Goal: Task Accomplishment & Management: Complete application form

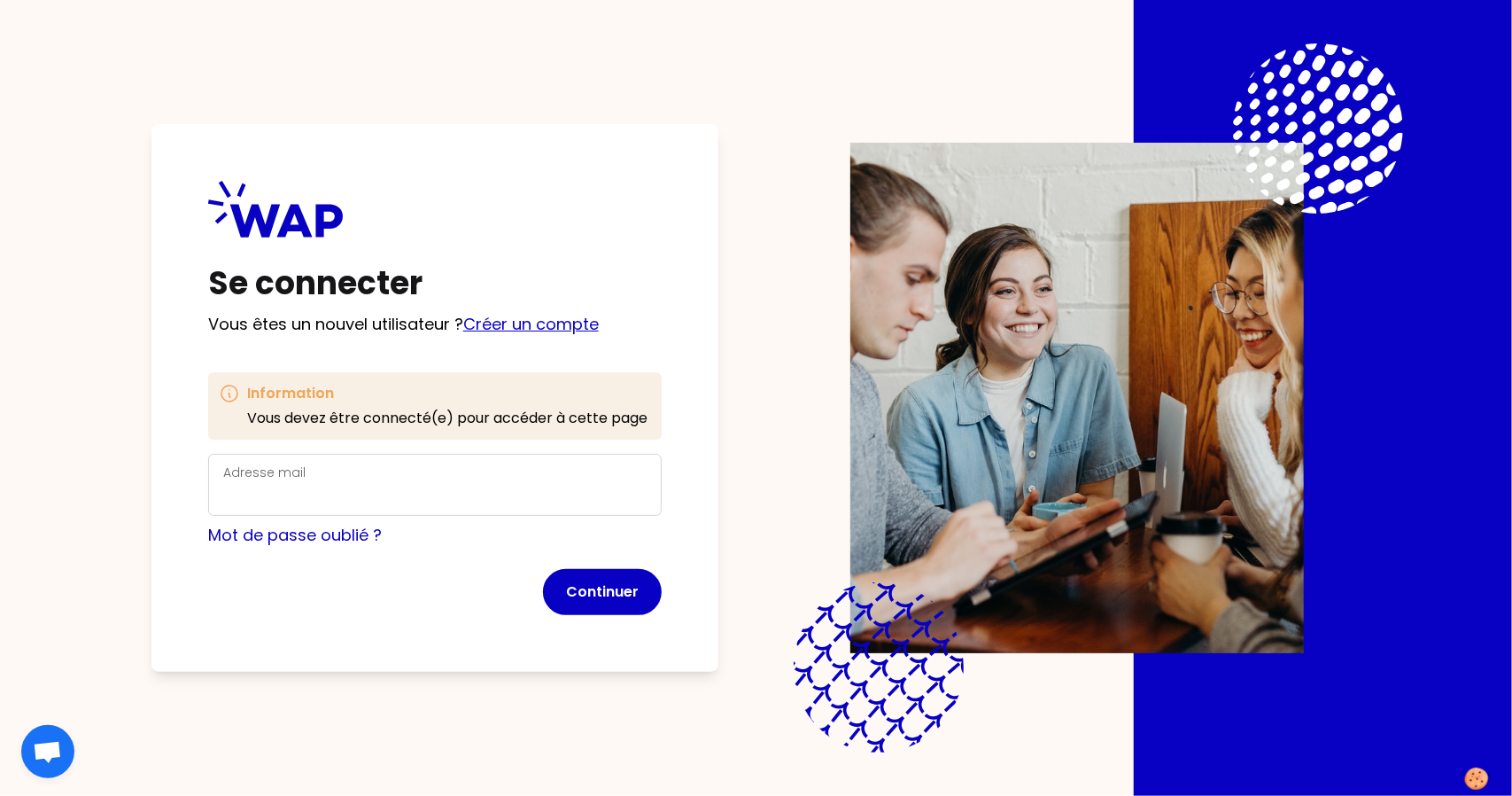
click at [531, 320] on link "Créer un compte" at bounding box center [531, 323] width 136 height 22
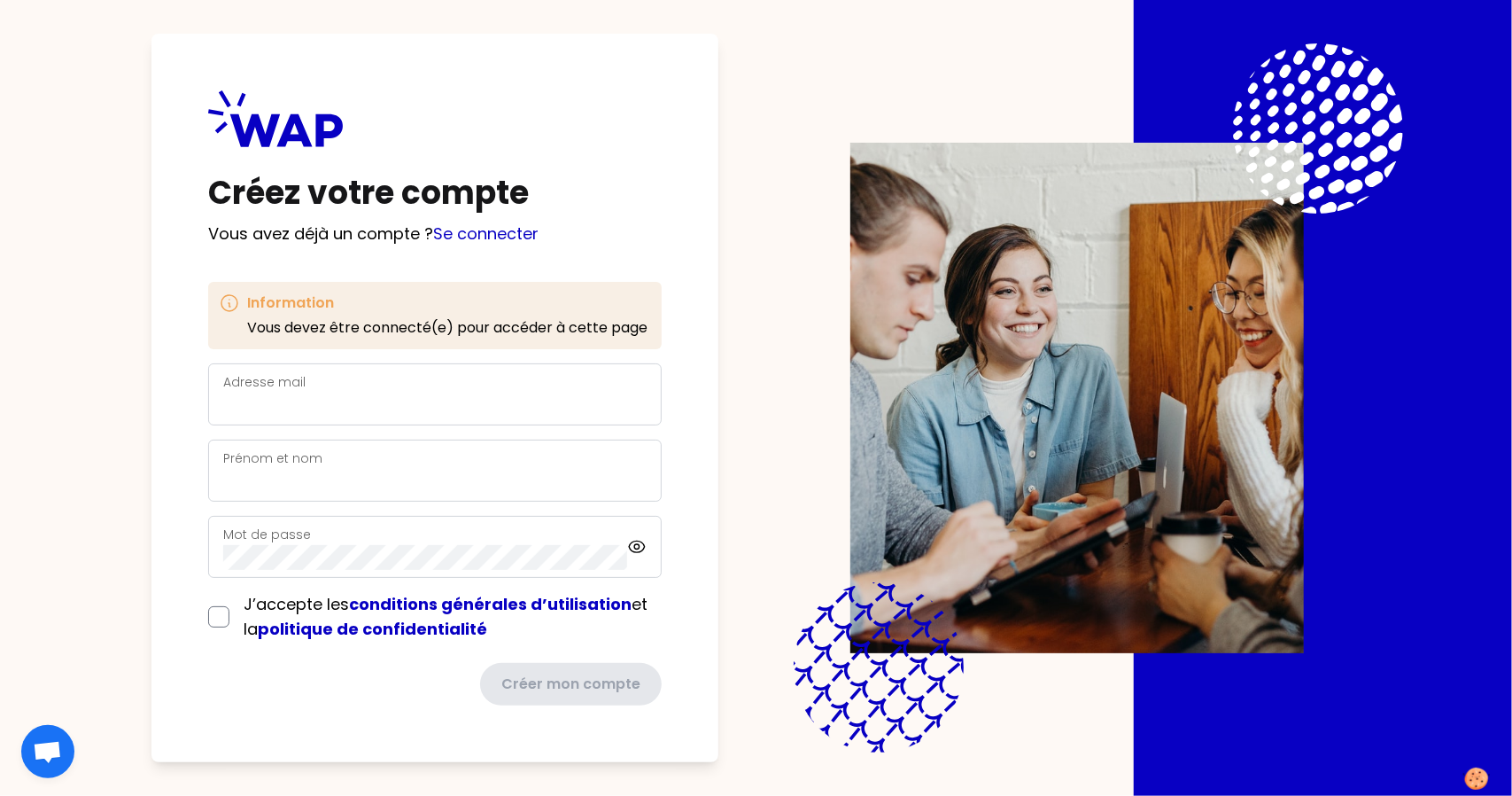
click at [290, 389] on label "Adresse mail" at bounding box center [264, 382] width 82 height 17
click at [290, 392] on input "Adresse mail" at bounding box center [435, 405] width 423 height 25
click at [336, 401] on input "Adresse mail" at bounding box center [435, 405] width 423 height 25
type input "[PERSON_NAME][EMAIL_ADDRESS][DOMAIN_NAME]"
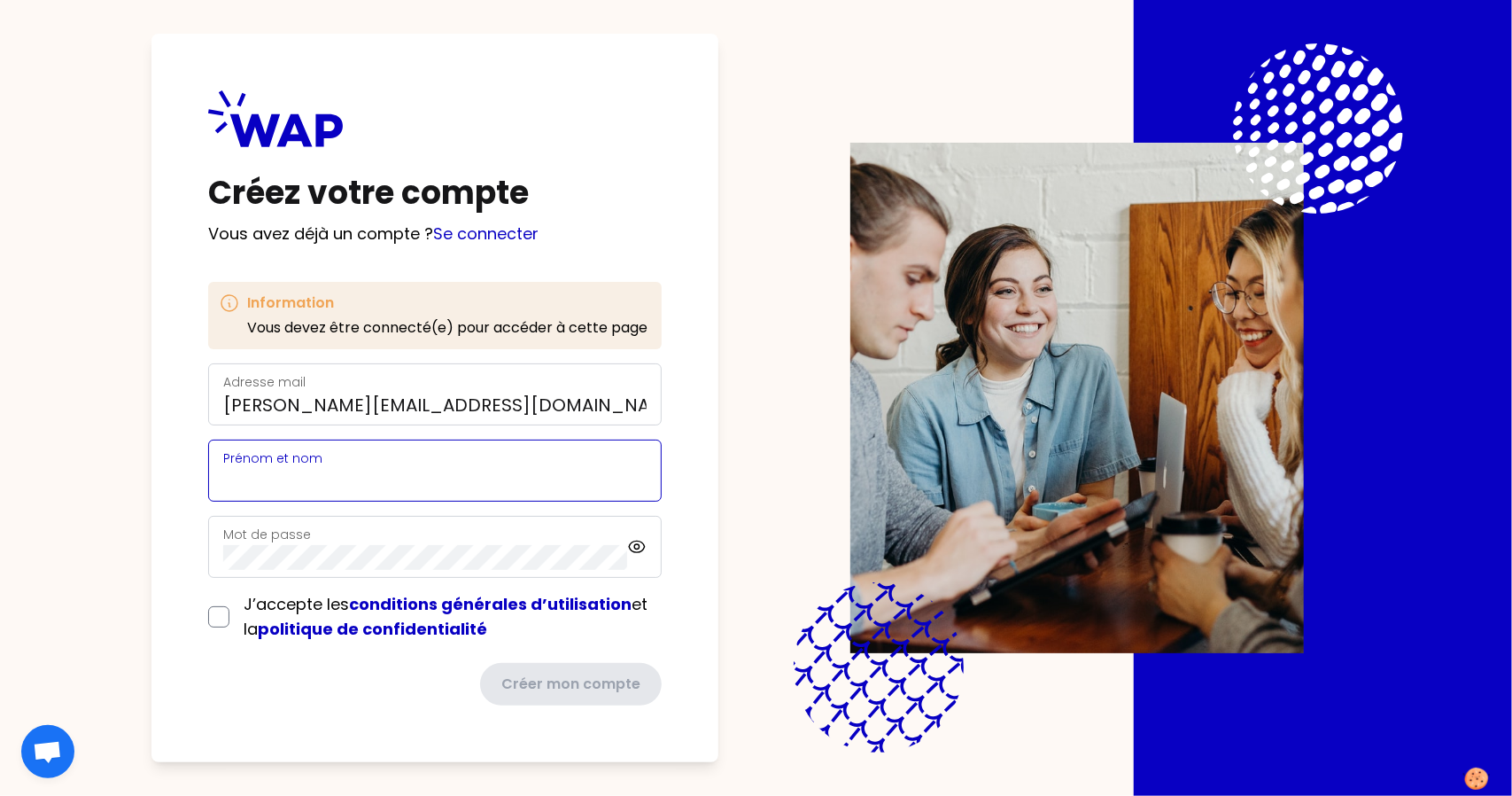
click at [298, 471] on input "Prénom et nom" at bounding box center [435, 481] width 423 height 25
type input "[PERSON_NAME] IM"
click at [203, 610] on div "Créez votre compte Vous avez déjà un compte ? Se connecter Information Vous dev…" at bounding box center [435, 398] width 567 height 728
click at [225, 623] on input "checkbox" at bounding box center [219, 617] width 21 height 21
checkbox input "true"
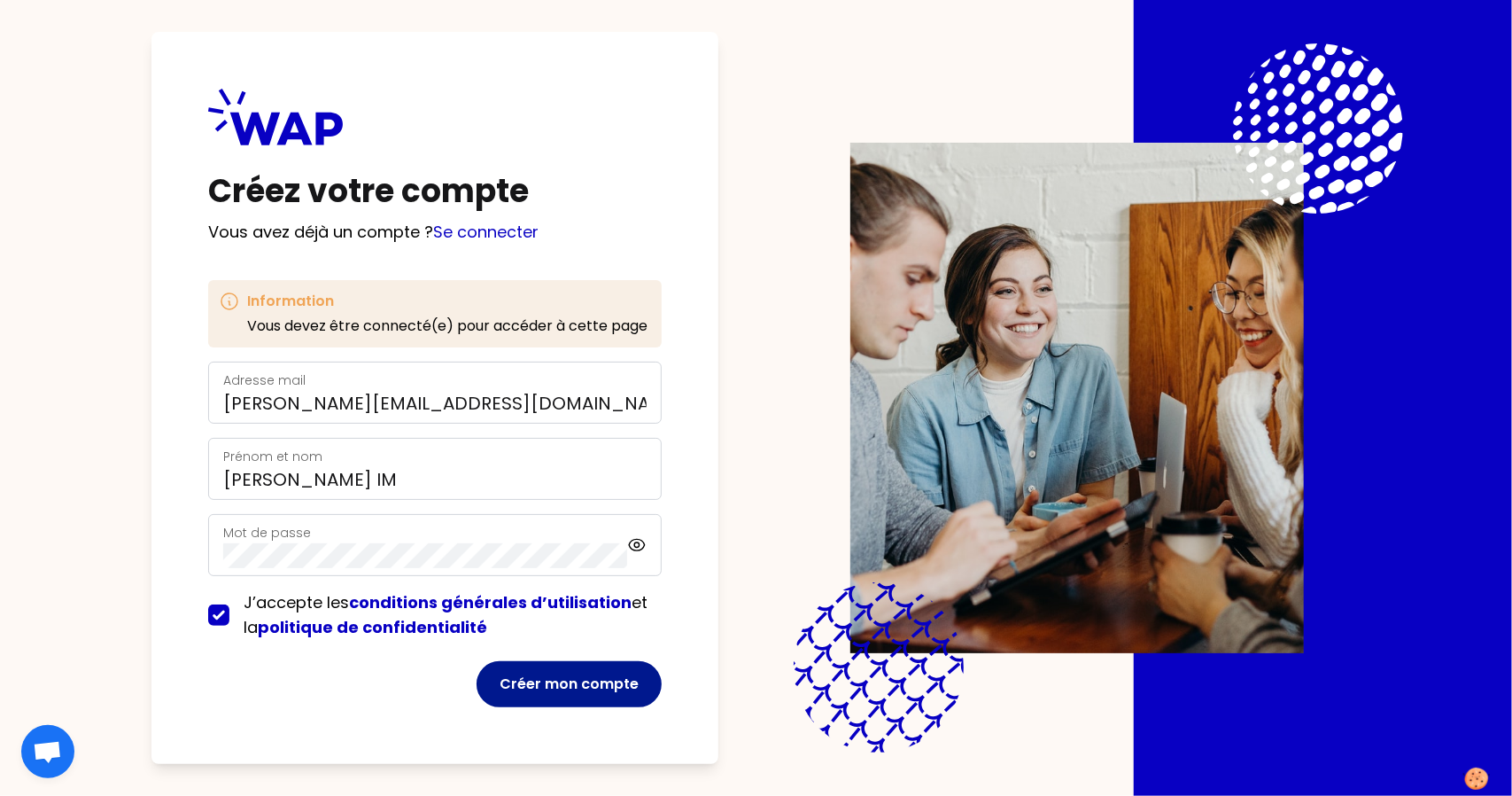
click at [590, 680] on button "Créer mon compte" at bounding box center [568, 685] width 185 height 46
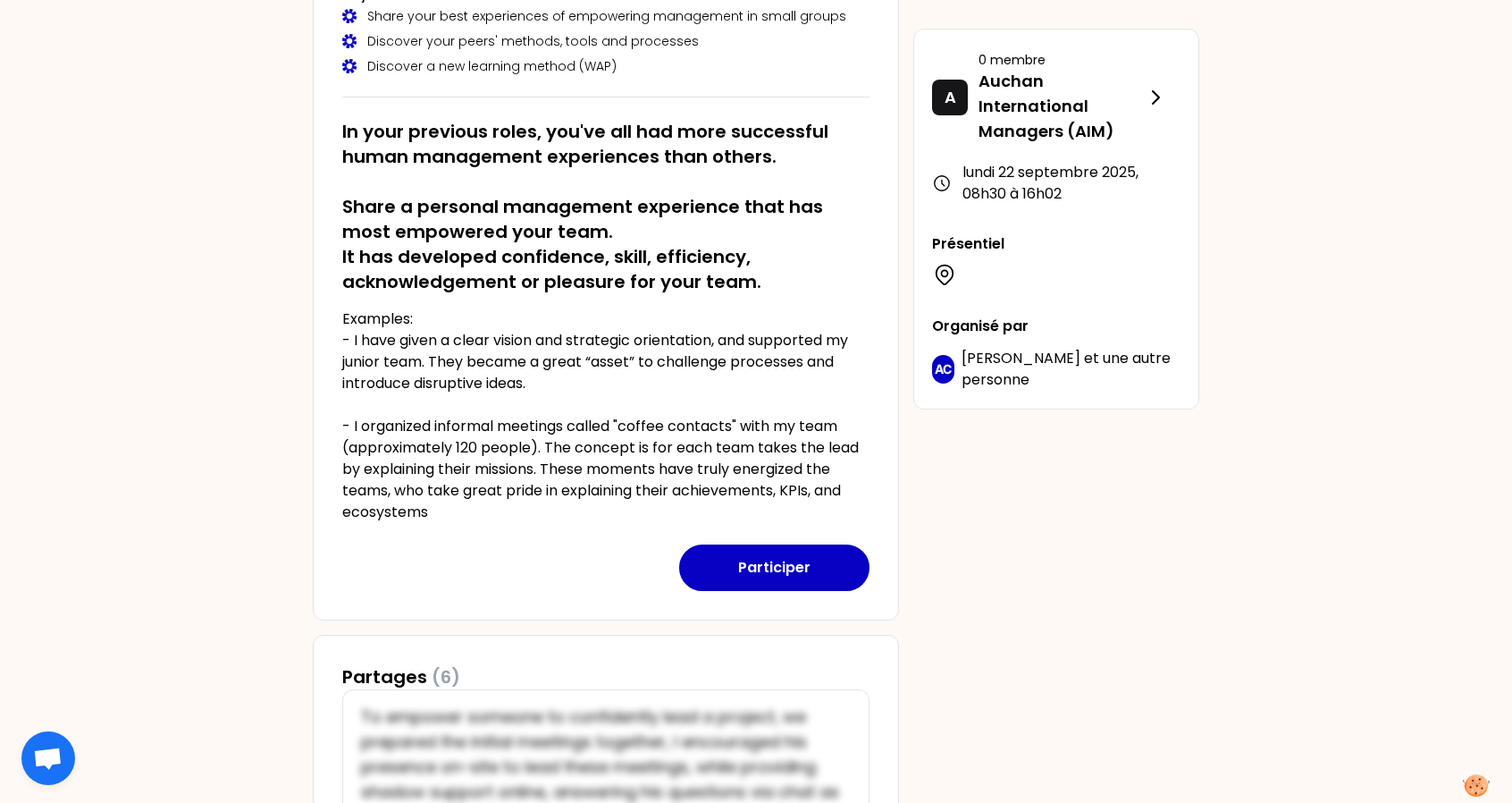
scroll to position [245, 0]
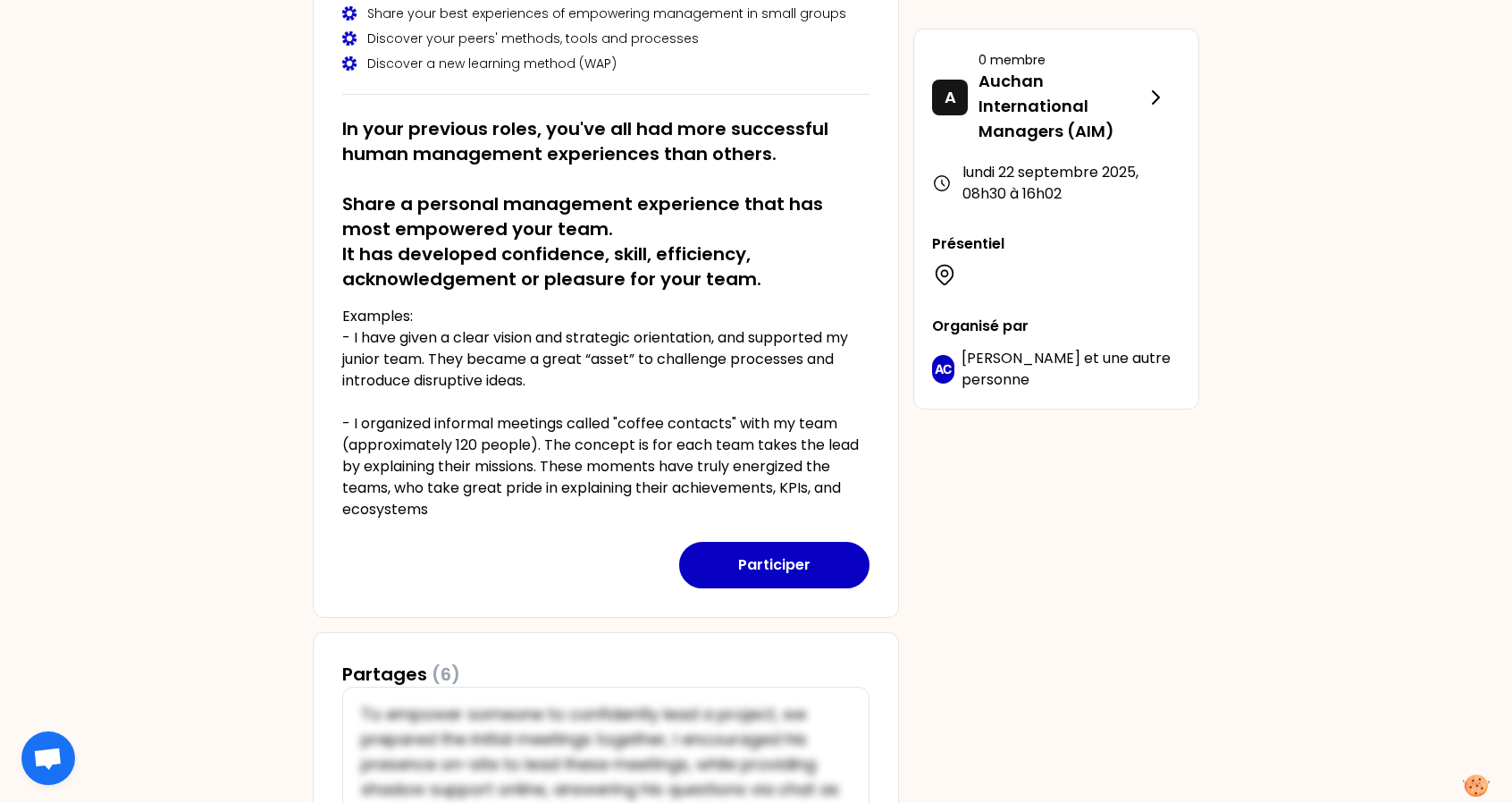
click at [507, 494] on p "Examples: - I have given a clear vision and strategic orientation, and supporte…" at bounding box center [606, 413] width 527 height 215
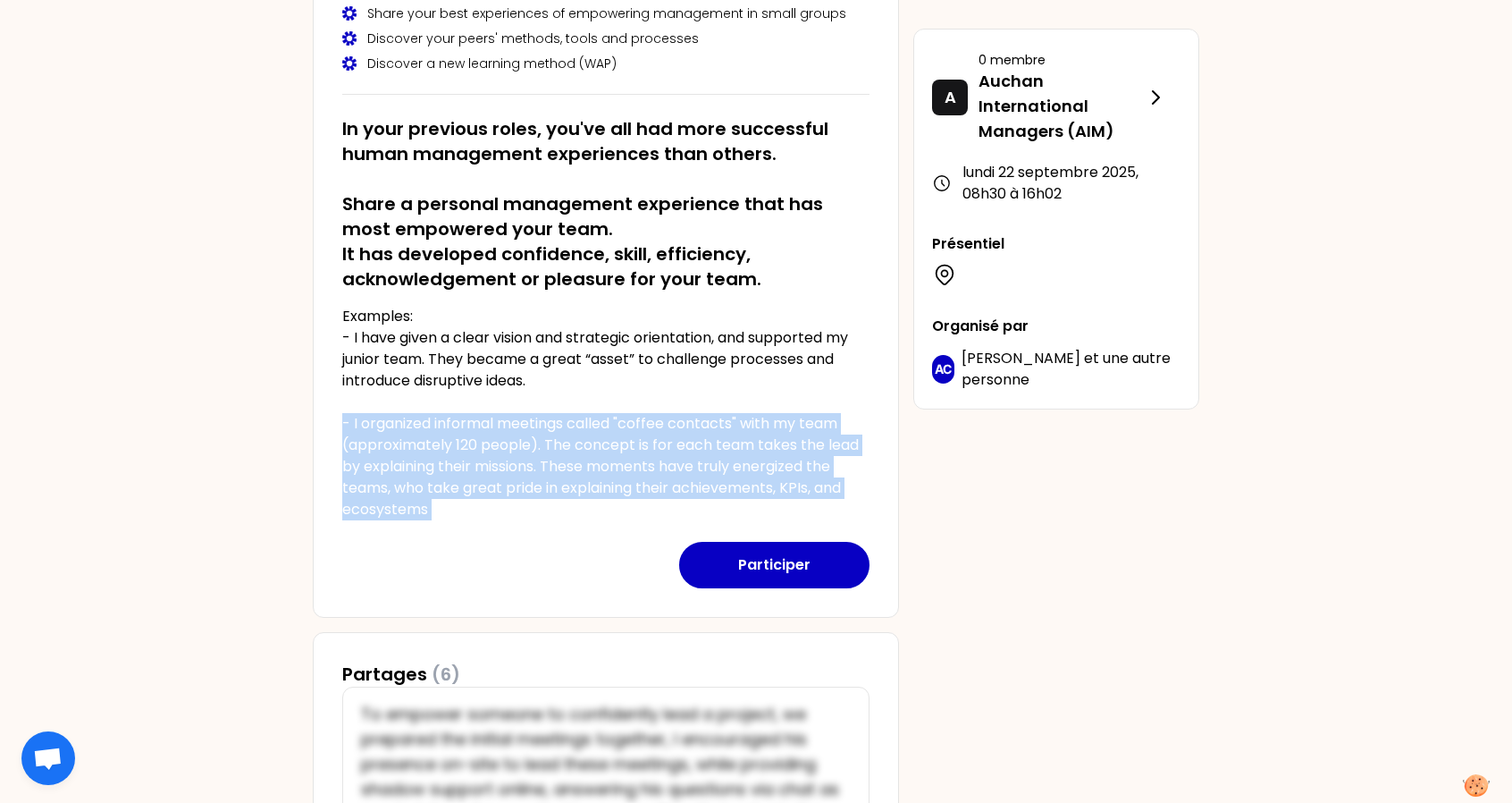
click at [507, 494] on p "Examples: - I have given a clear vision and strategic orientation, and supporte…" at bounding box center [606, 413] width 527 height 215
click at [479, 521] on div "Participer" at bounding box center [606, 555] width 527 height 68
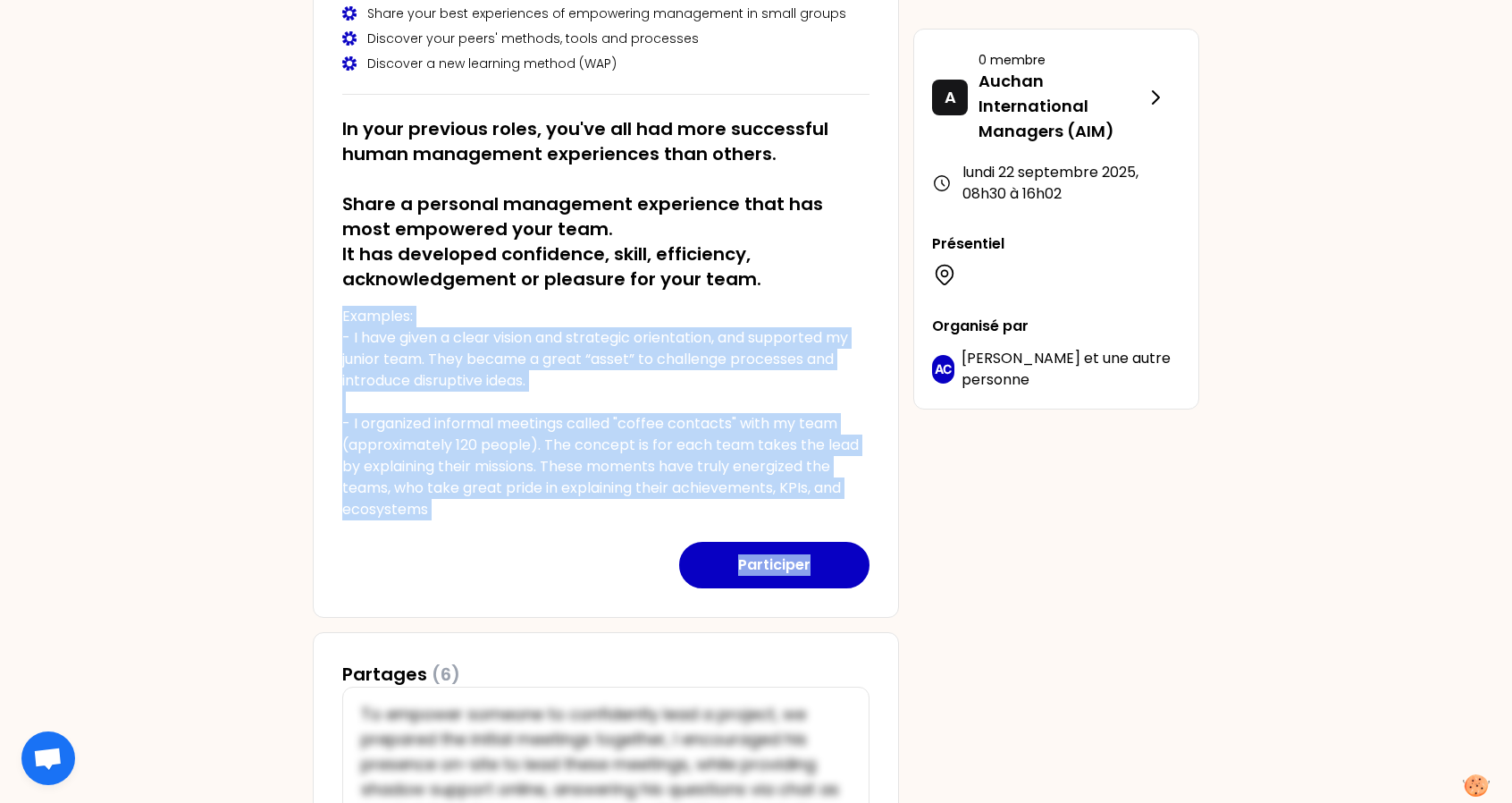
drag, startPoint x: 479, startPoint y: 519, endPoint x: 273, endPoint y: 298, distance: 302.1
click at [422, 377] on p "Examples: - I have given a clear vision and strategic orientation, and supporte…" at bounding box center [606, 413] width 527 height 215
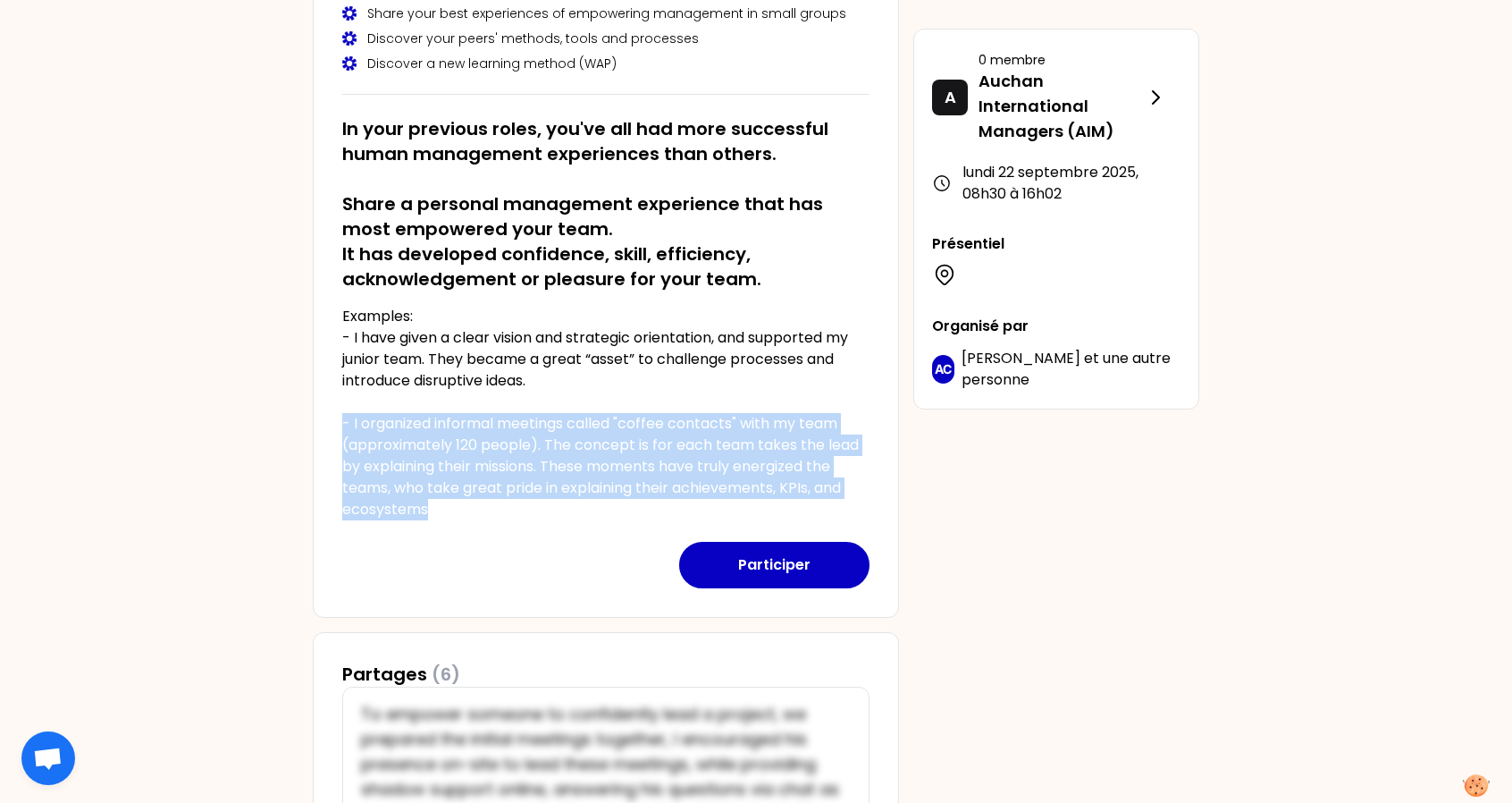
drag, startPoint x: 470, startPoint y: 503, endPoint x: 306, endPoint y: 417, distance: 185.2
click at [410, 510] on p "Examples: - I have given a clear vision and strategic orientation, and supporte…" at bounding box center [606, 413] width 527 height 215
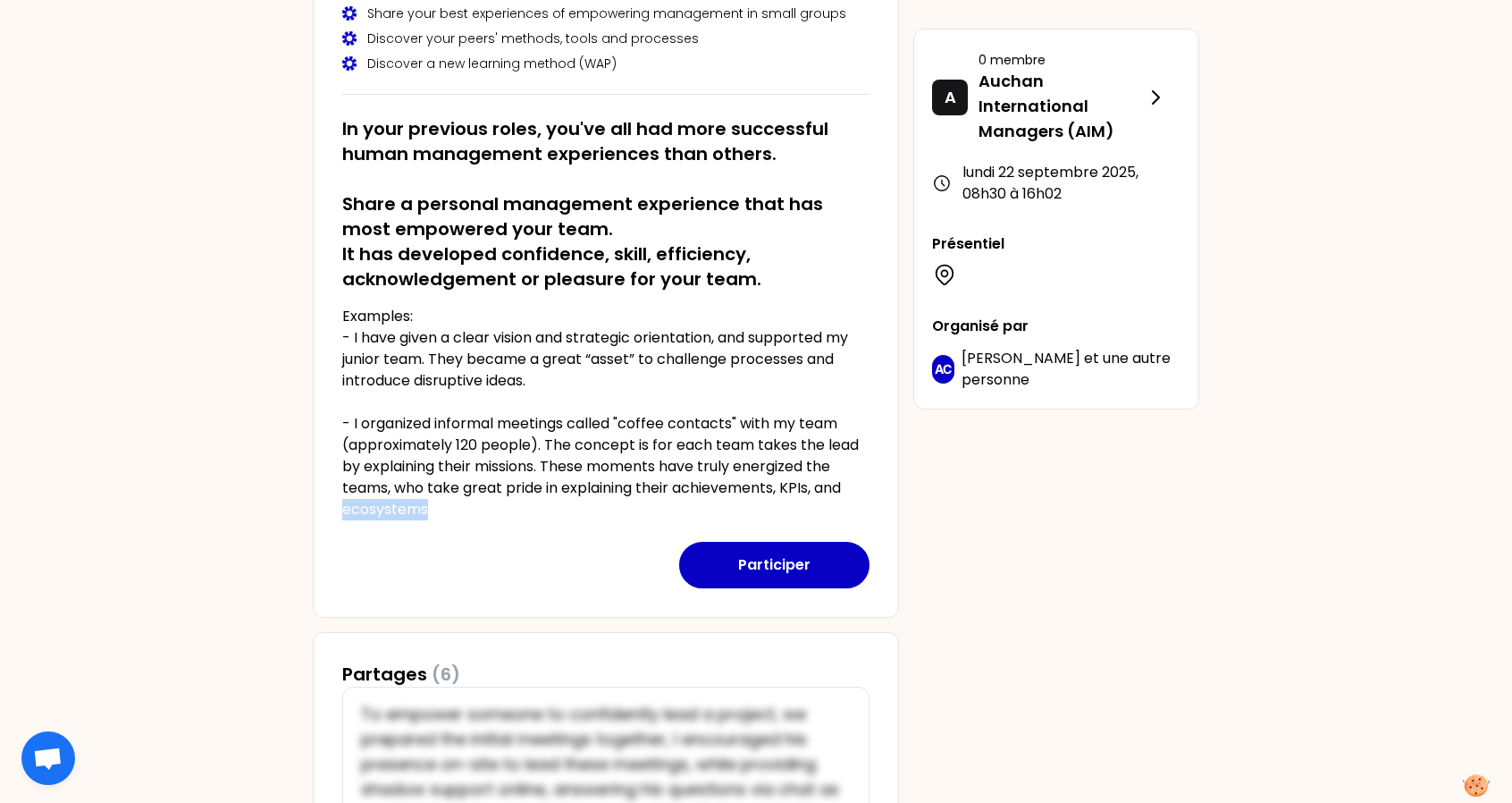
click at [410, 510] on p "Examples: - I have given a clear vision and strategic orientation, and supporte…" at bounding box center [606, 413] width 527 height 215
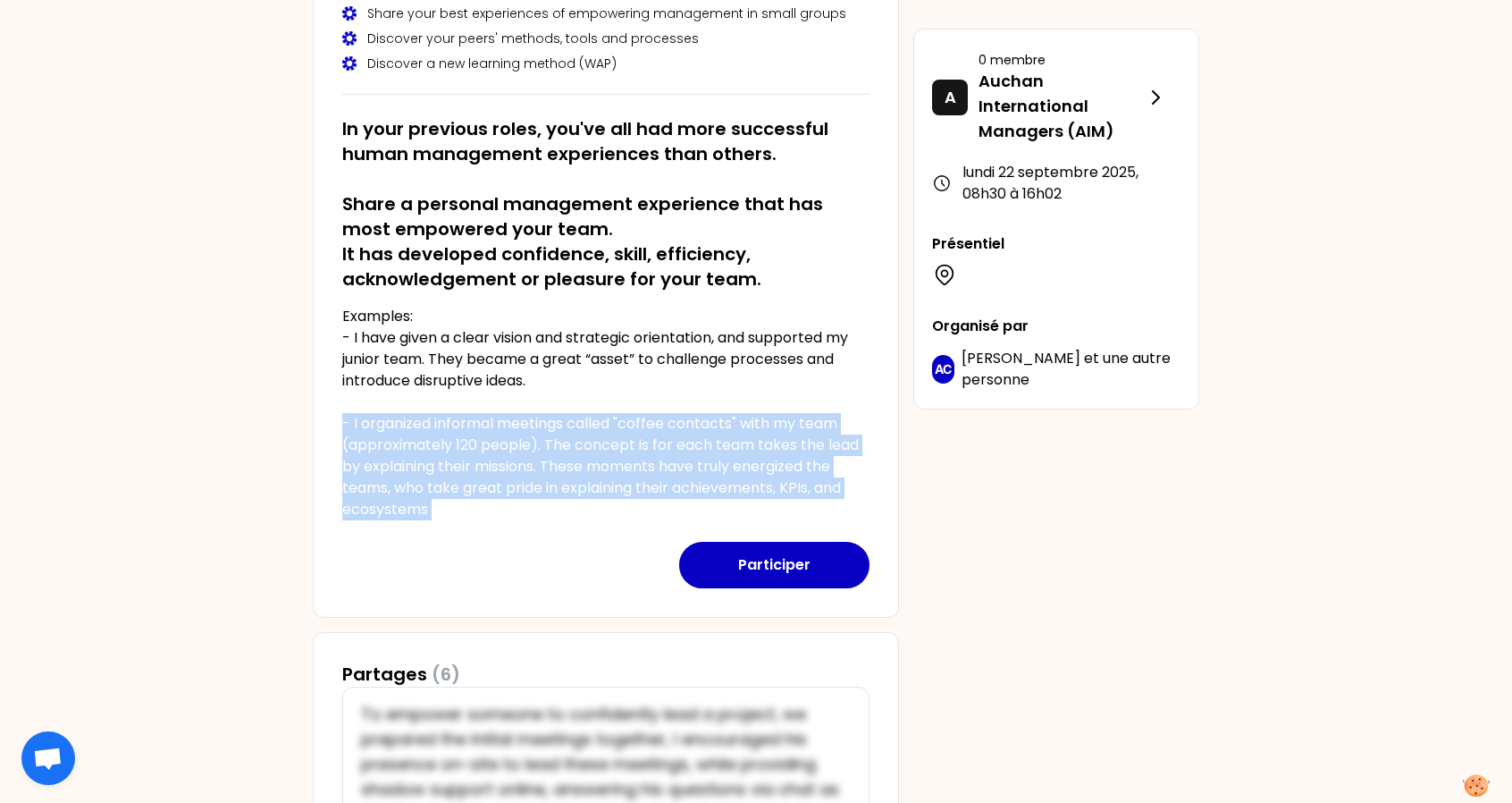
click at [410, 510] on p "Examples: - I have given a clear vision and strategic orientation, and supporte…" at bounding box center [606, 413] width 527 height 215
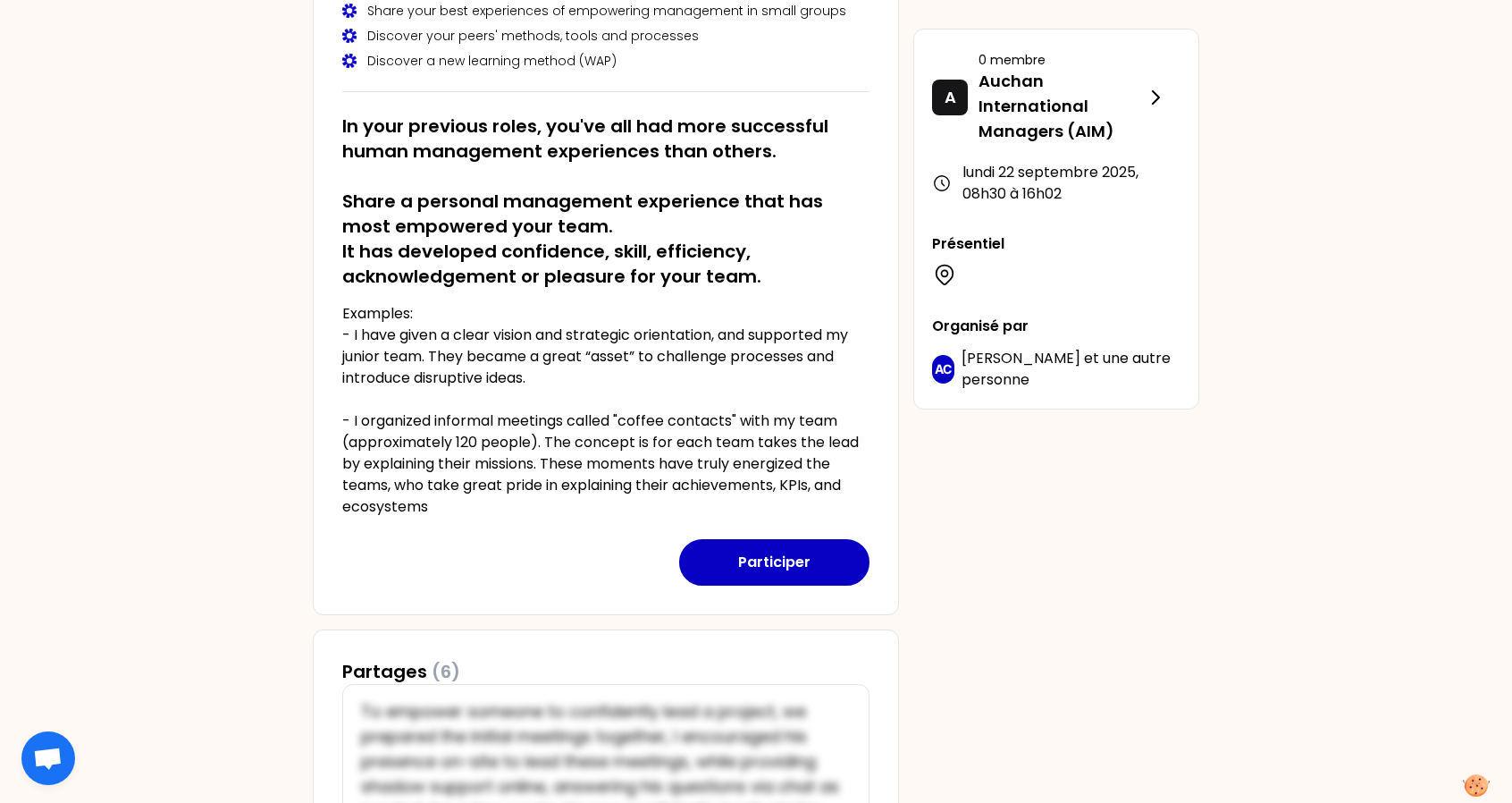
click at [499, 342] on p "Examples: - I have given a clear vision and strategic orientation, and supporte…" at bounding box center [606, 410] width 527 height 215
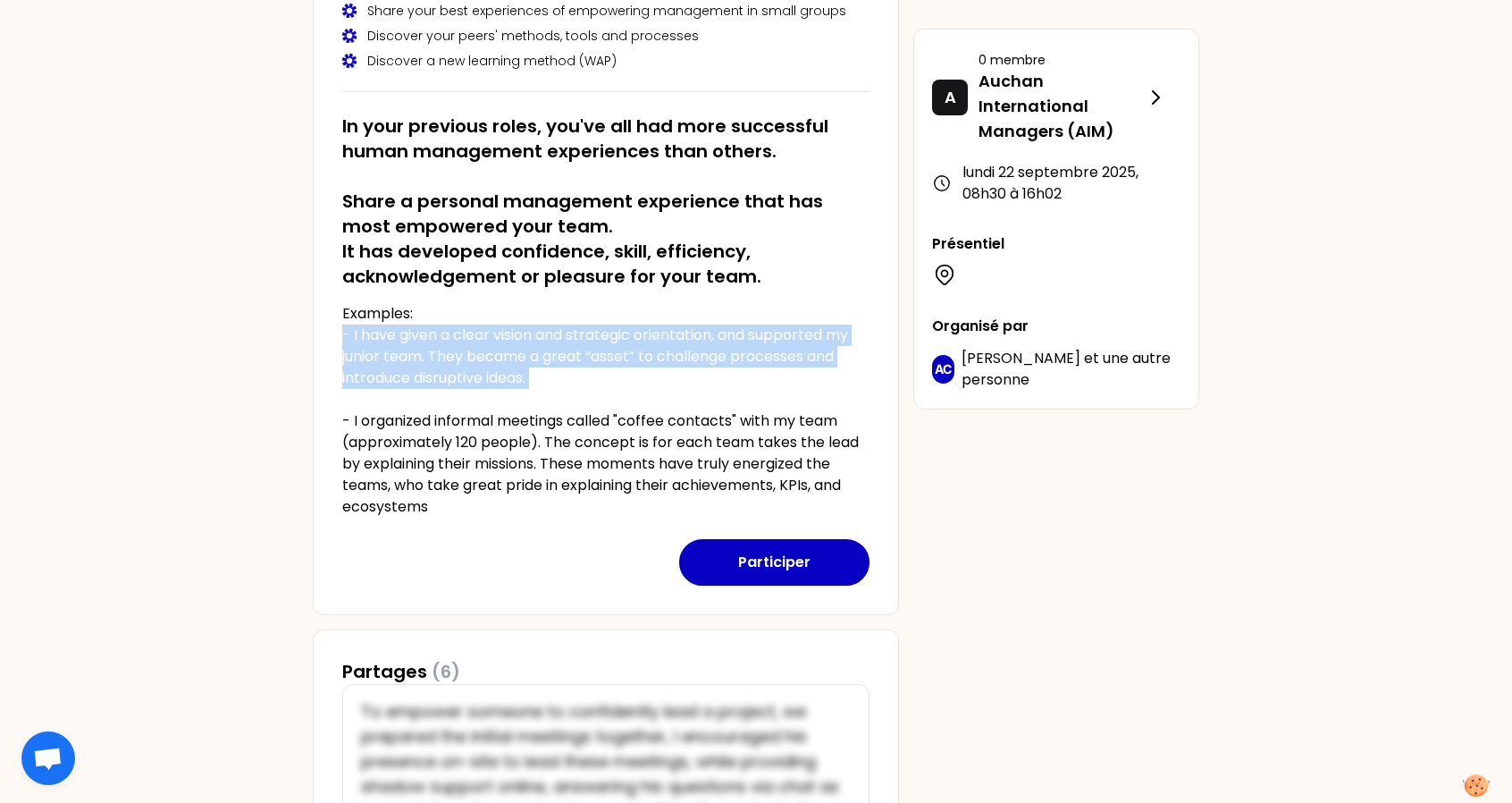
click at [499, 342] on p "Examples: - I have given a clear vision and strategic orientation, and supporte…" at bounding box center [606, 410] width 527 height 215
click at [564, 384] on p "Examples: - I have given a clear vision and strategic orientation, and supporte…" at bounding box center [606, 410] width 527 height 215
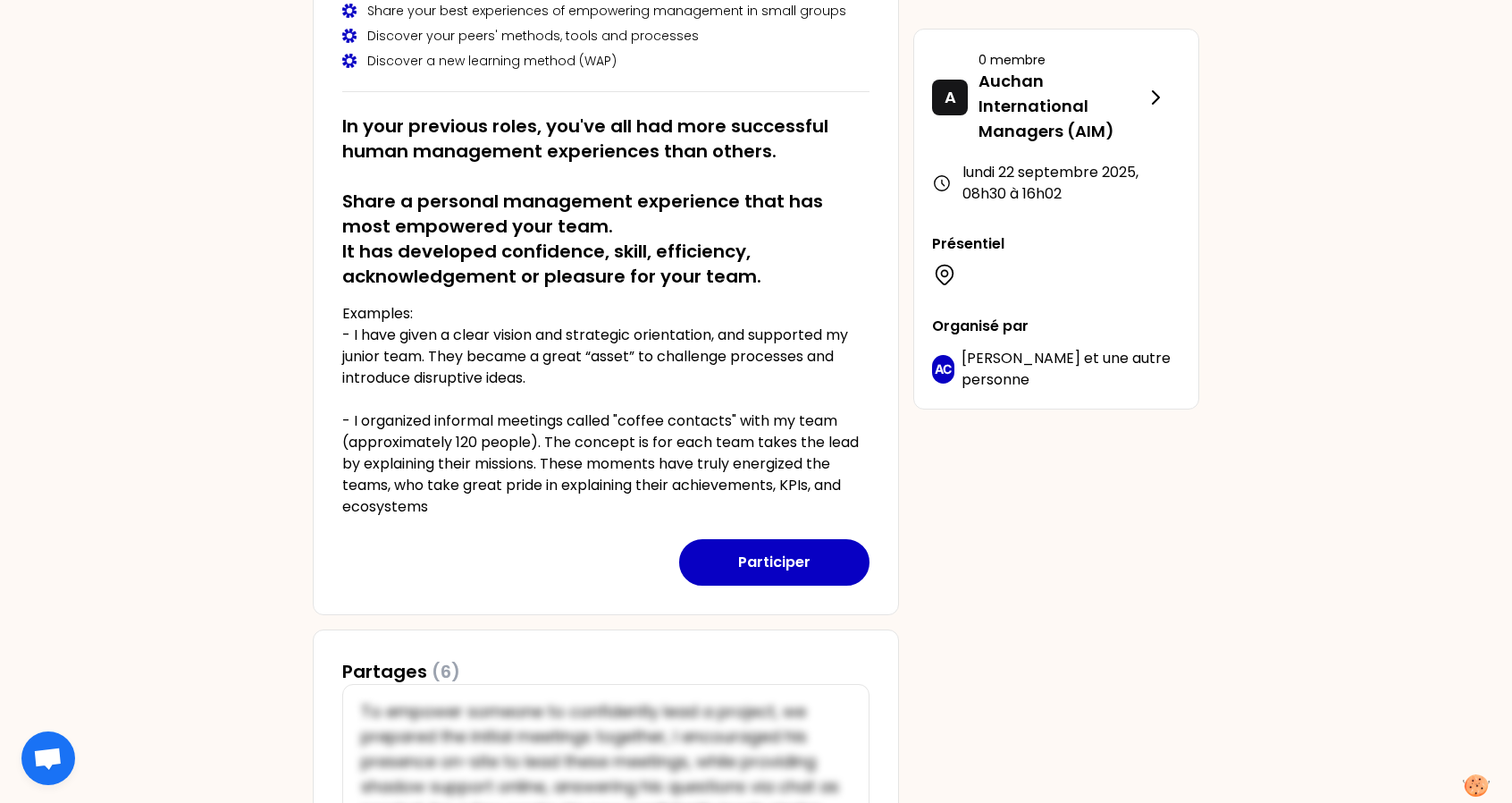
scroll to position [249, 0]
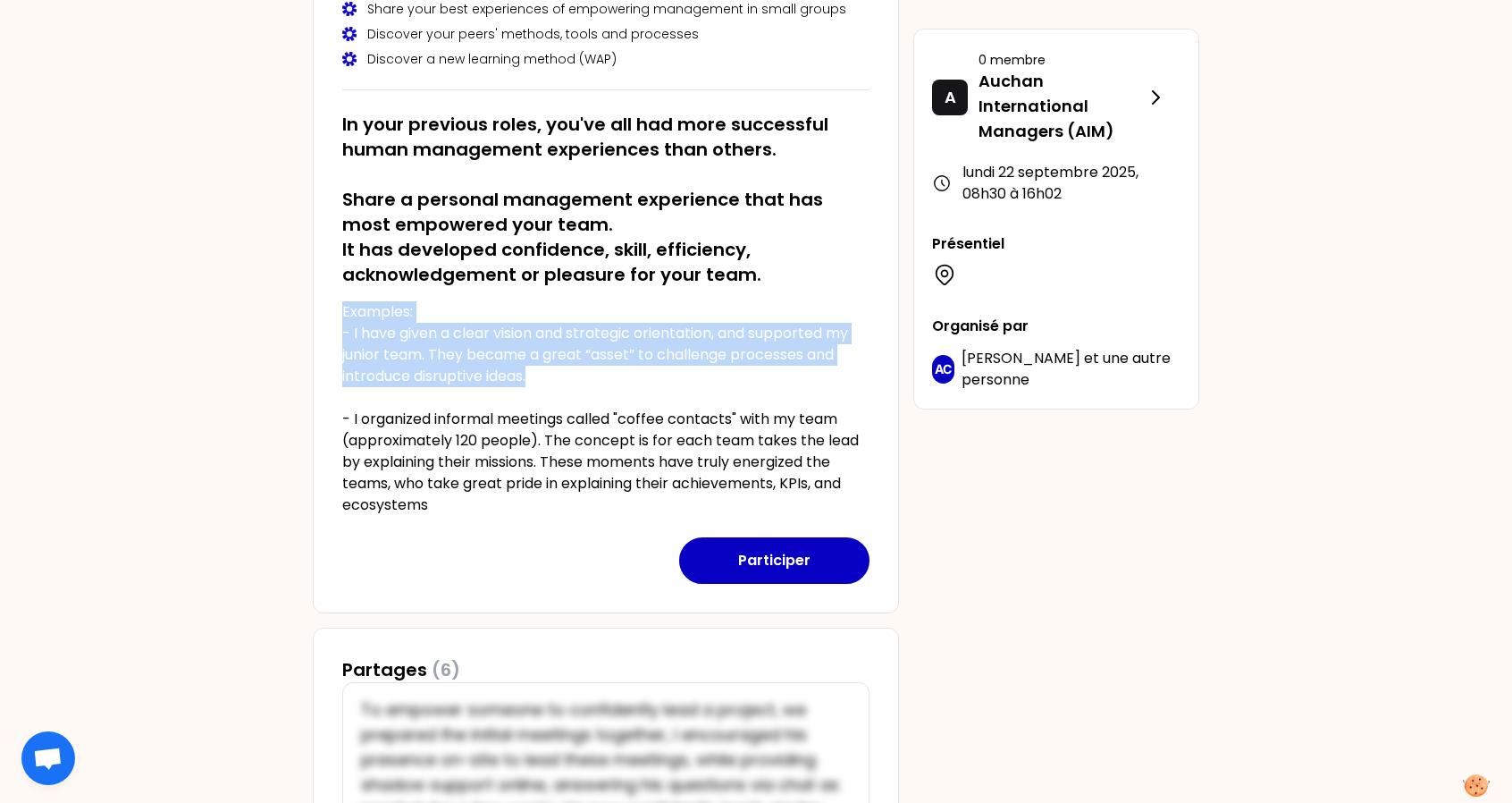
drag, startPoint x: 551, startPoint y: 380, endPoint x: 327, endPoint y: 308, distance: 235.3
click at [327, 308] on div "lundi 22 septembre 2025 à 08h30 Auchan International Managers (AIM 25) Kick-off…" at bounding box center [606, 239] width 586 height 747
click at [570, 384] on p "Examples: - I have given a clear vision and strategic orientation, and supporte…" at bounding box center [606, 408] width 527 height 215
drag, startPoint x: 570, startPoint y: 384, endPoint x: 311, endPoint y: 301, distance: 272.0
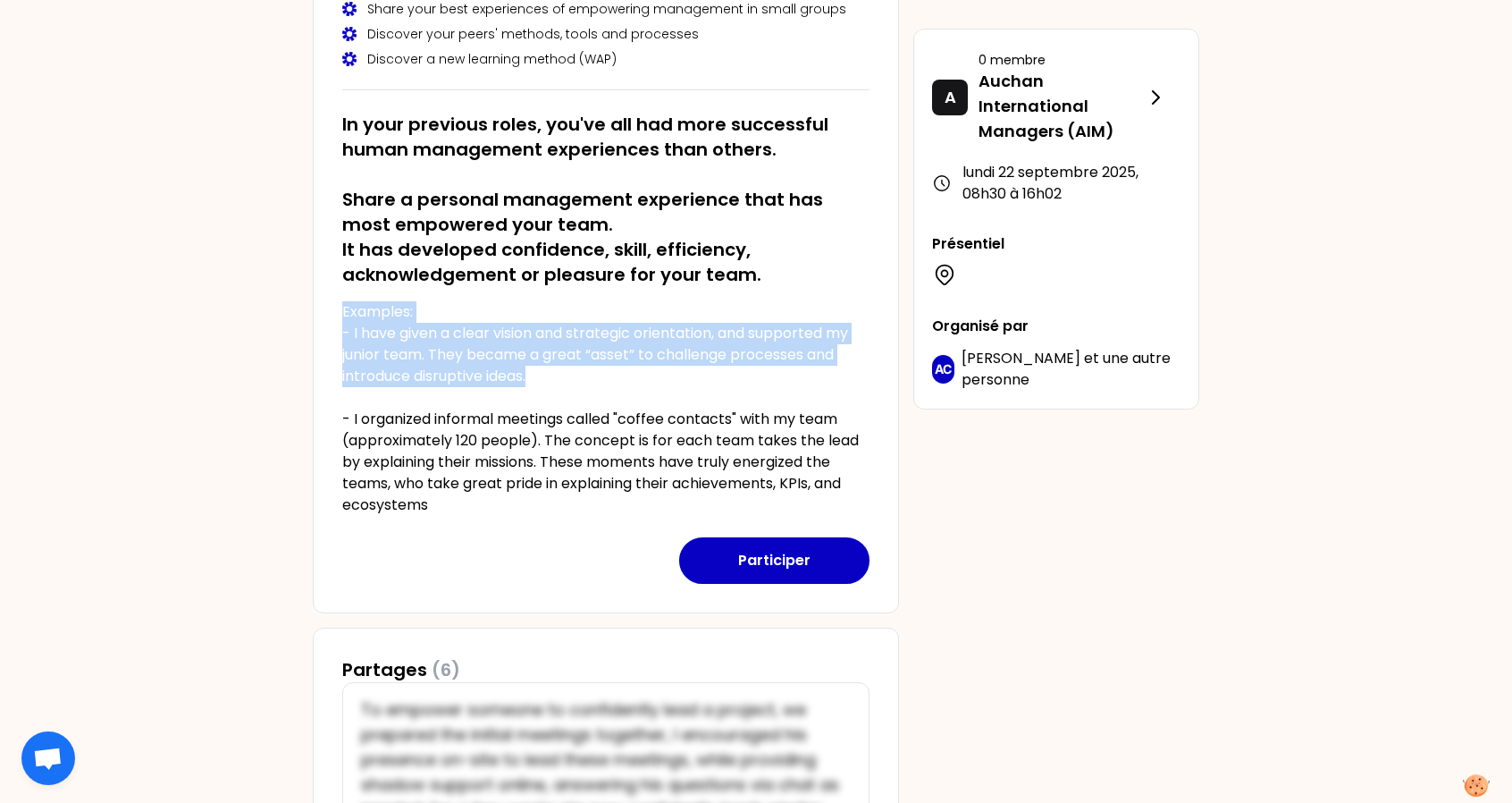
click at [546, 350] on p "Examples: - I have given a clear vision and strategic orientation, and supporte…" at bounding box center [606, 408] width 527 height 215
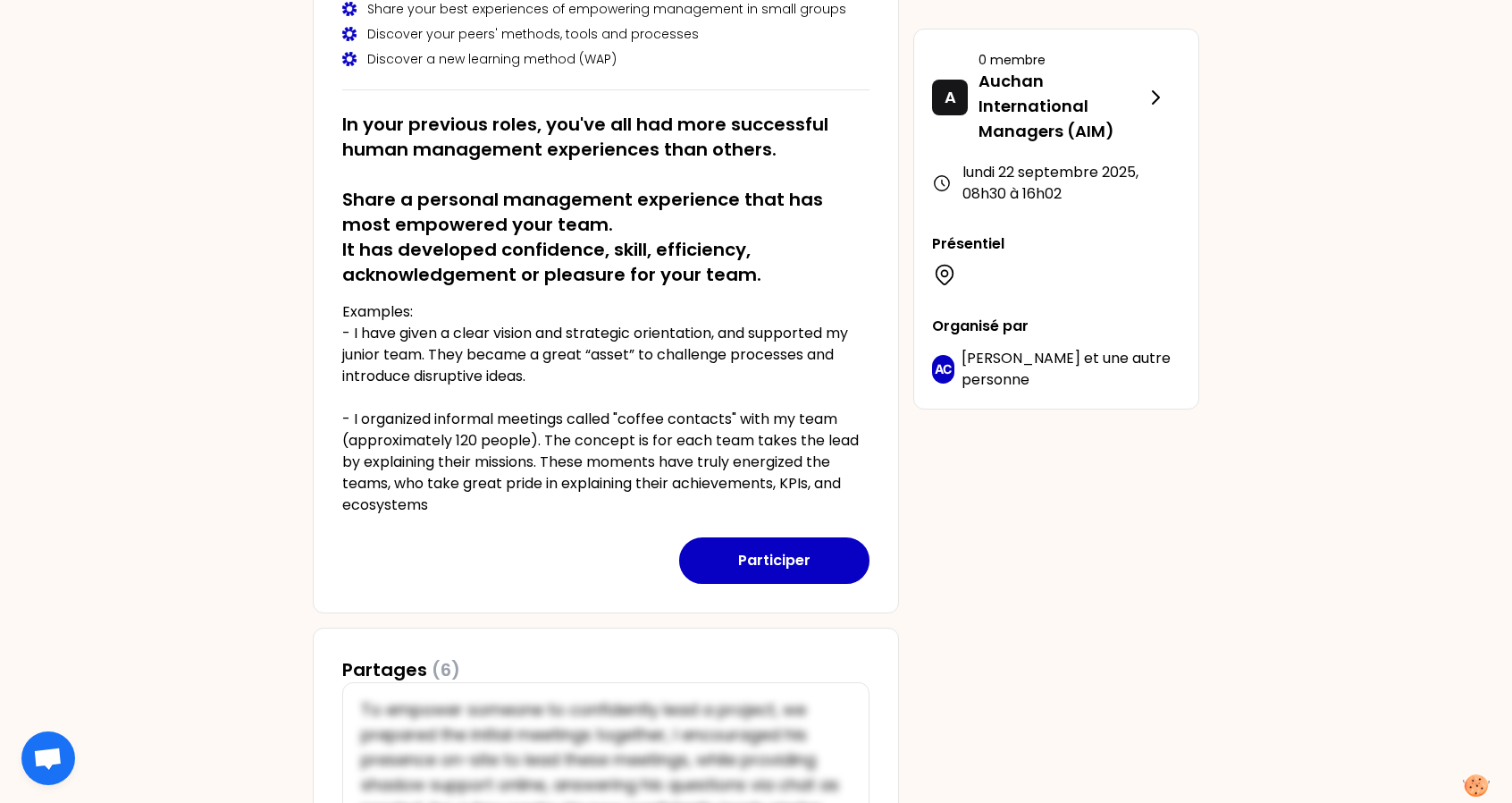
click at [592, 369] on p "Examples: - I have given a clear vision and strategic orientation, and supporte…" at bounding box center [606, 408] width 527 height 215
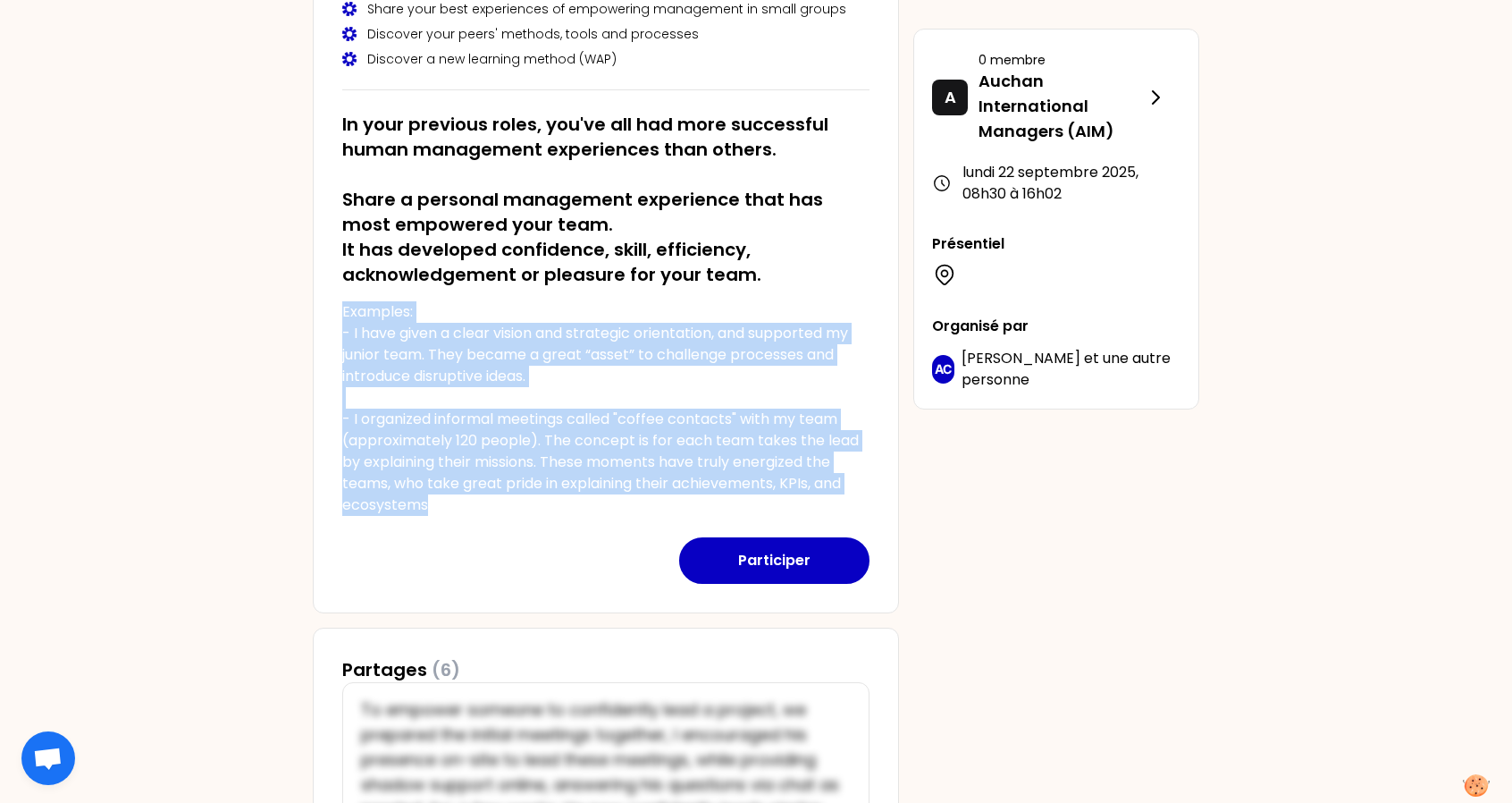
drag, startPoint x: 476, startPoint y: 504, endPoint x: 320, endPoint y: 305, distance: 252.9
click at [320, 305] on div "lundi 22 septembre 2025 à 08h30 Auchan International Managers (AIM 25) Kick-off…" at bounding box center [606, 239] width 586 height 747
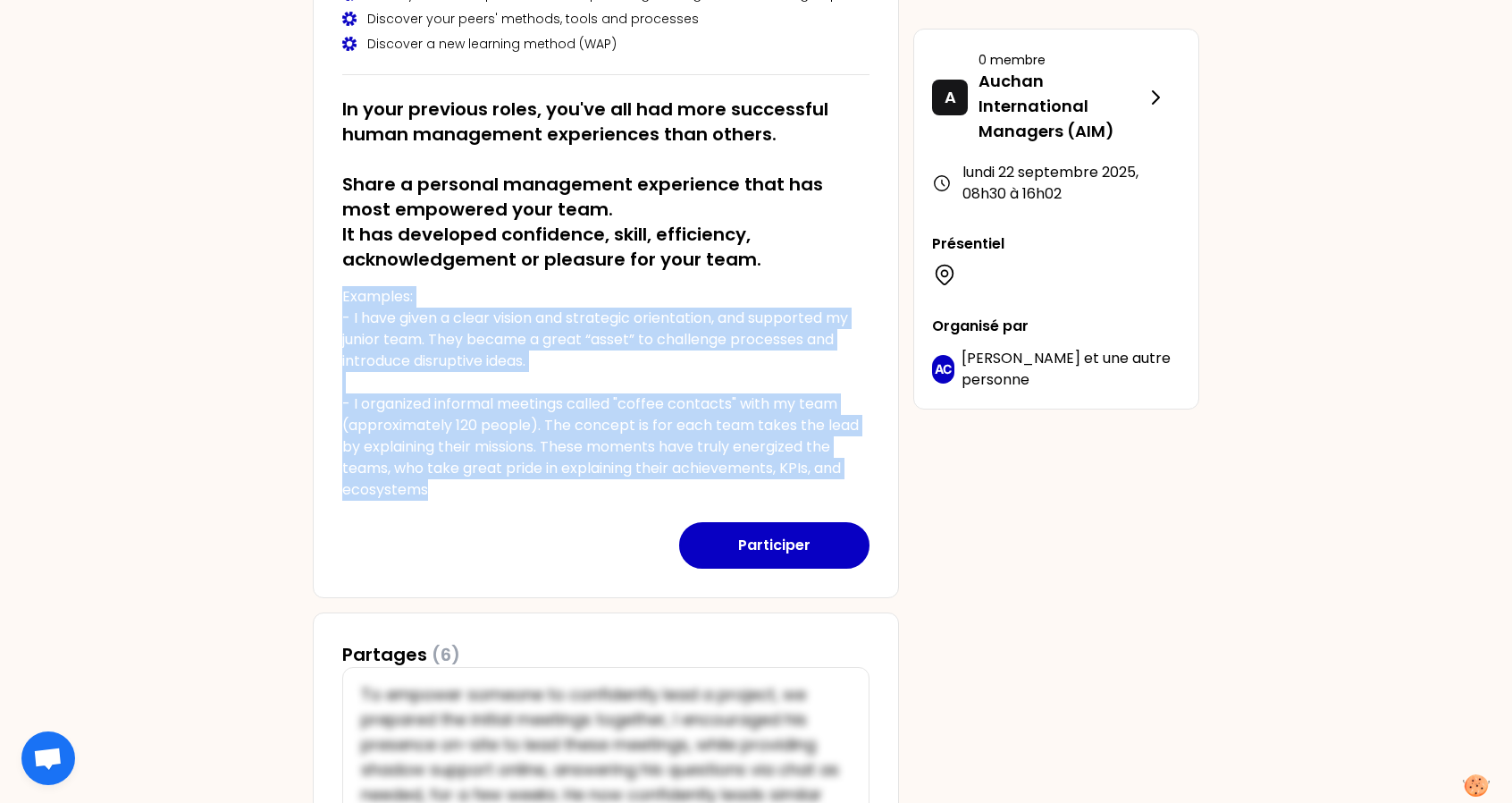
scroll to position [266, 0]
